Goal: Task Accomplishment & Management: Use online tool/utility

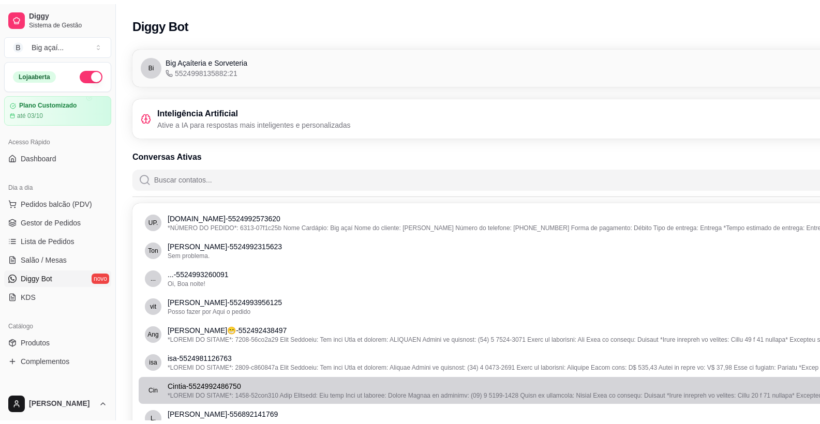
scroll to position [26, 0]
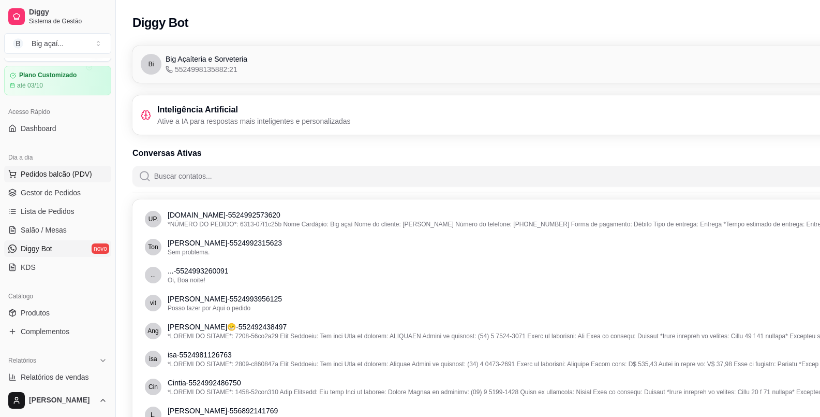
click at [39, 178] on span "Pedidos balcão (PDV)" at bounding box center [56, 174] width 71 height 10
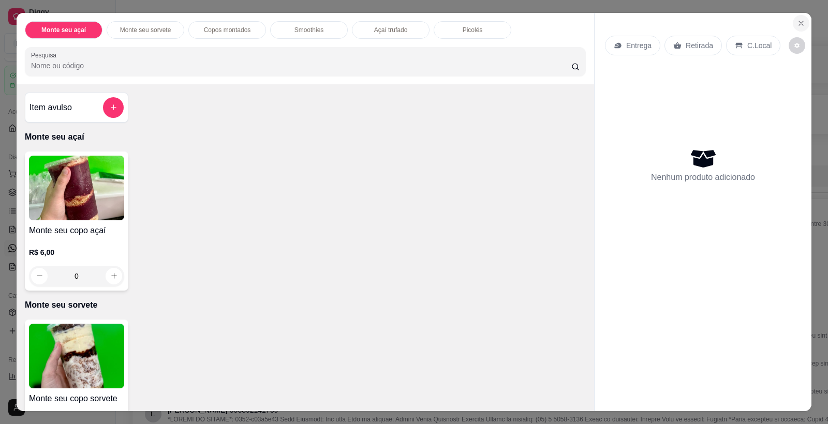
click at [800, 26] on icon "Close" at bounding box center [801, 23] width 8 height 8
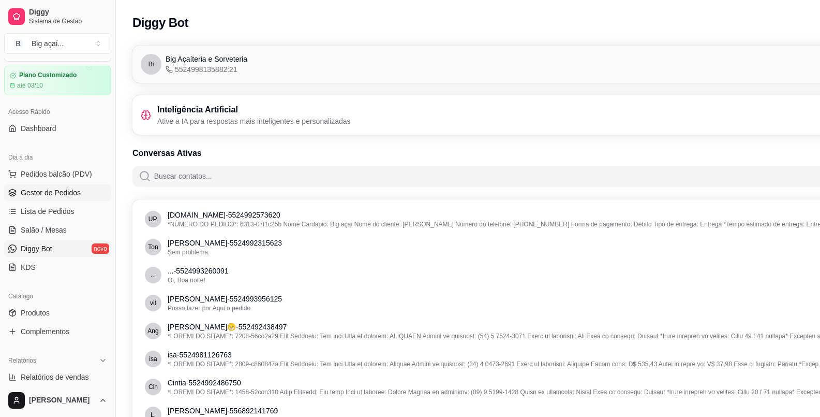
click at [48, 189] on span "Gestor de Pedidos" at bounding box center [51, 192] width 60 height 10
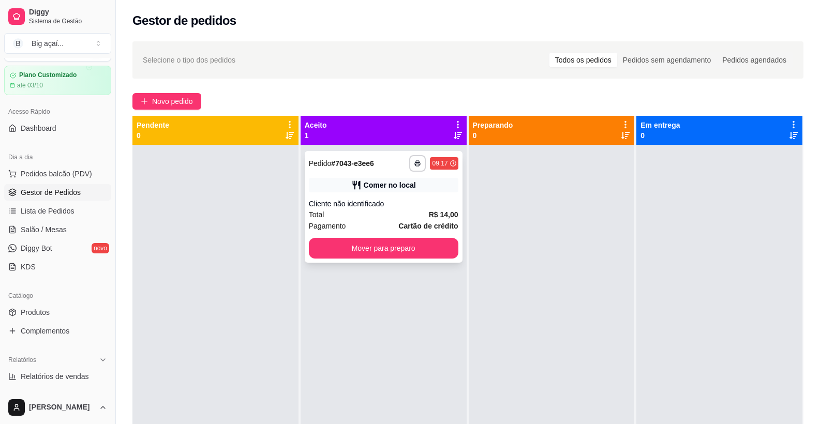
click at [446, 200] on div "Cliente não identificado" at bounding box center [384, 204] width 150 height 10
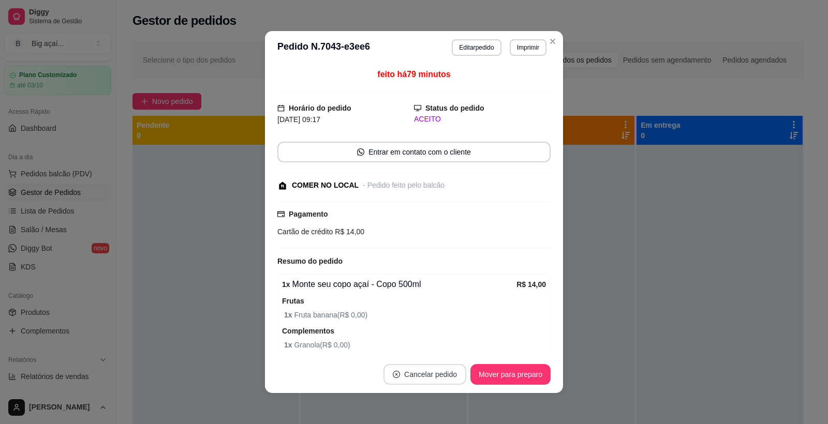
click at [401, 373] on button "Cancelar pedido" at bounding box center [425, 374] width 83 height 21
click at [443, 344] on button "Sim" at bounding box center [449, 349] width 41 height 21
